Goal: Find specific page/section: Find specific page/section

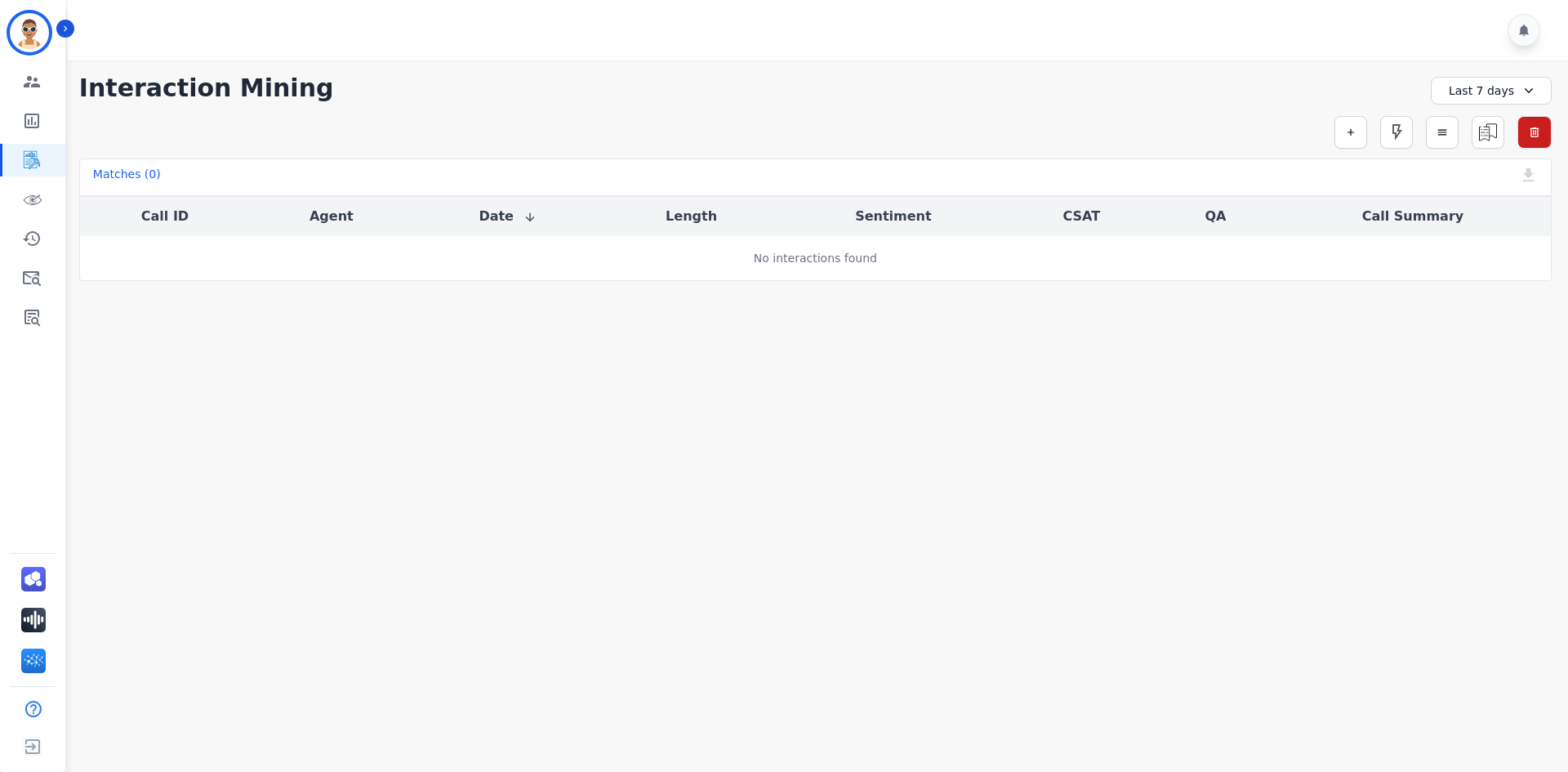
click at [75, 27] on div at bounding box center [820, 30] width 1505 height 60
click at [70, 31] on icon "Sidebar" at bounding box center [65, 28] width 11 height 11
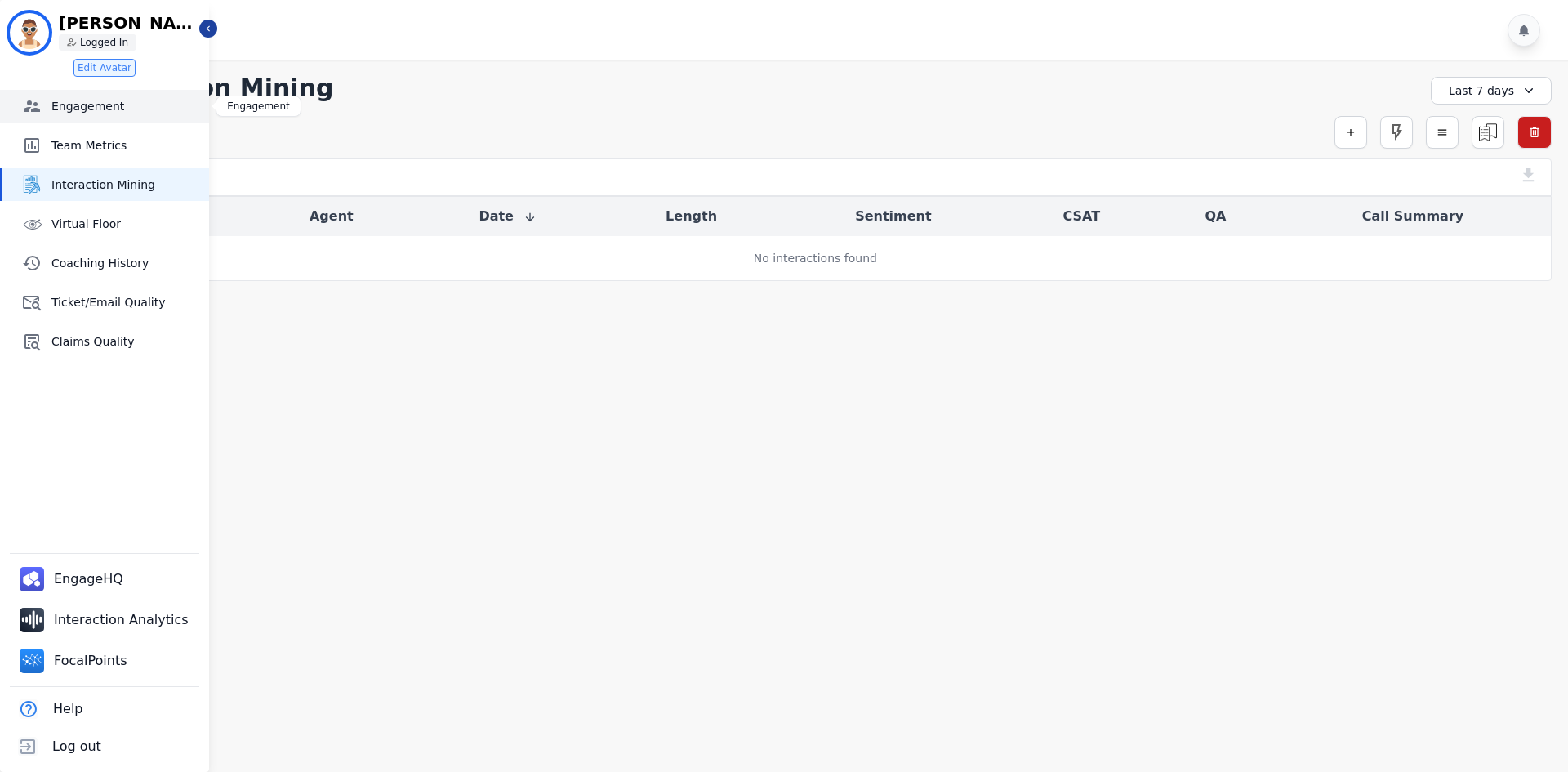
click at [79, 111] on span "Engagement" at bounding box center [127, 106] width 151 height 16
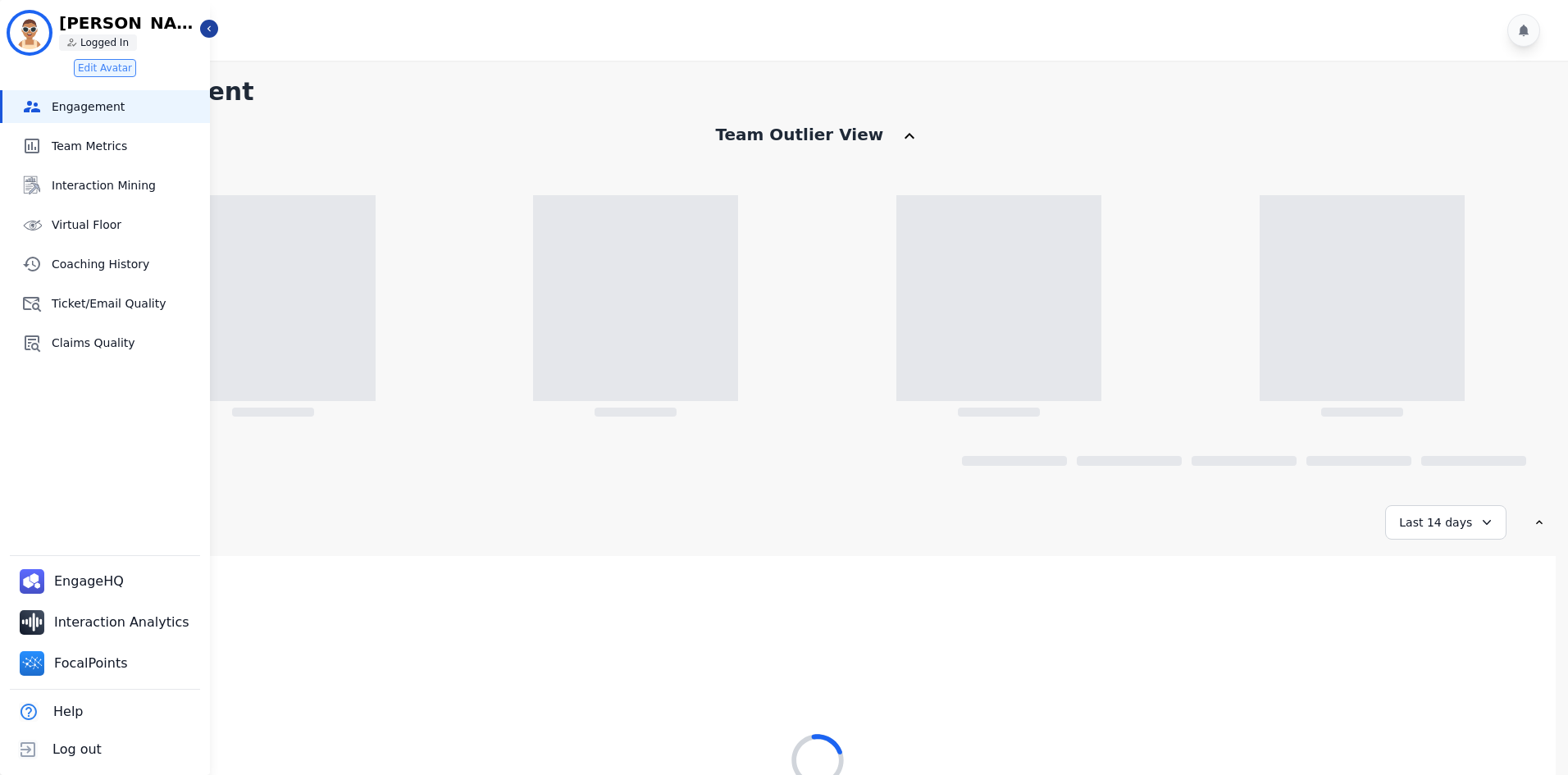
scroll to position [191, 0]
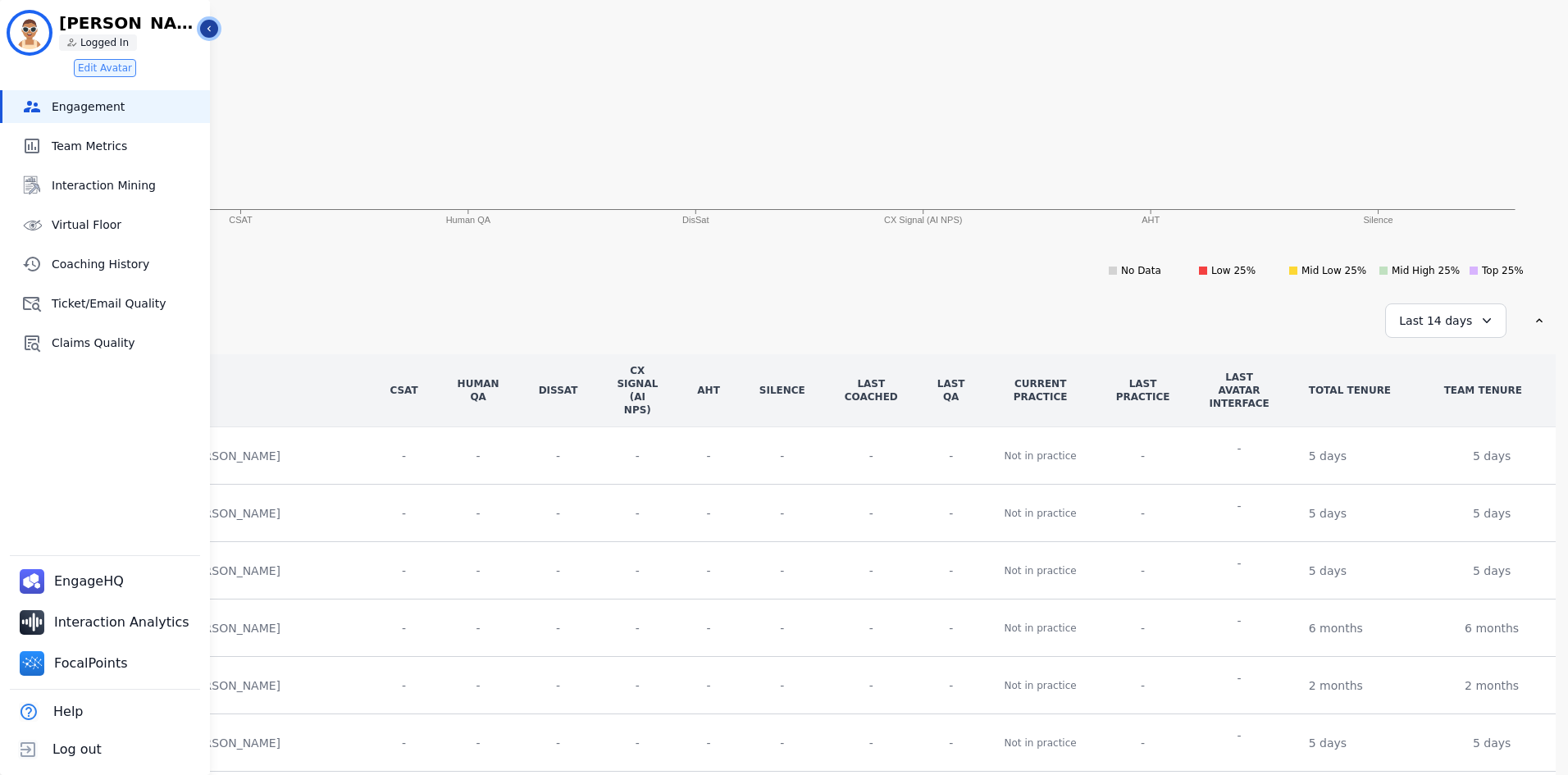
click at [203, 33] on icon "Sidebar" at bounding box center [208, 29] width 11 height 11
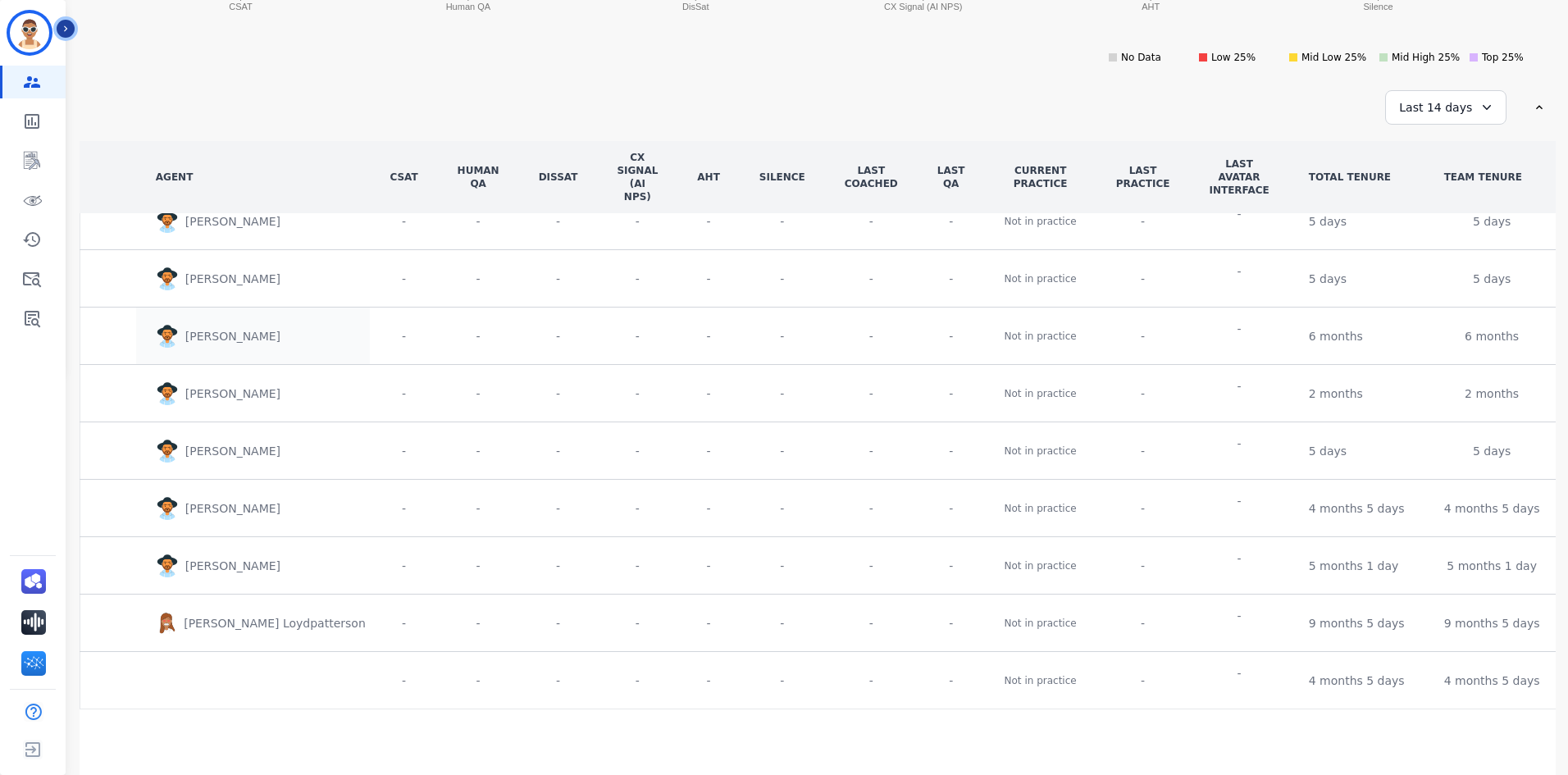
scroll to position [86, 0]
click at [35, 169] on icon "Sidebar" at bounding box center [32, 161] width 20 height 20
